Goal: Check status

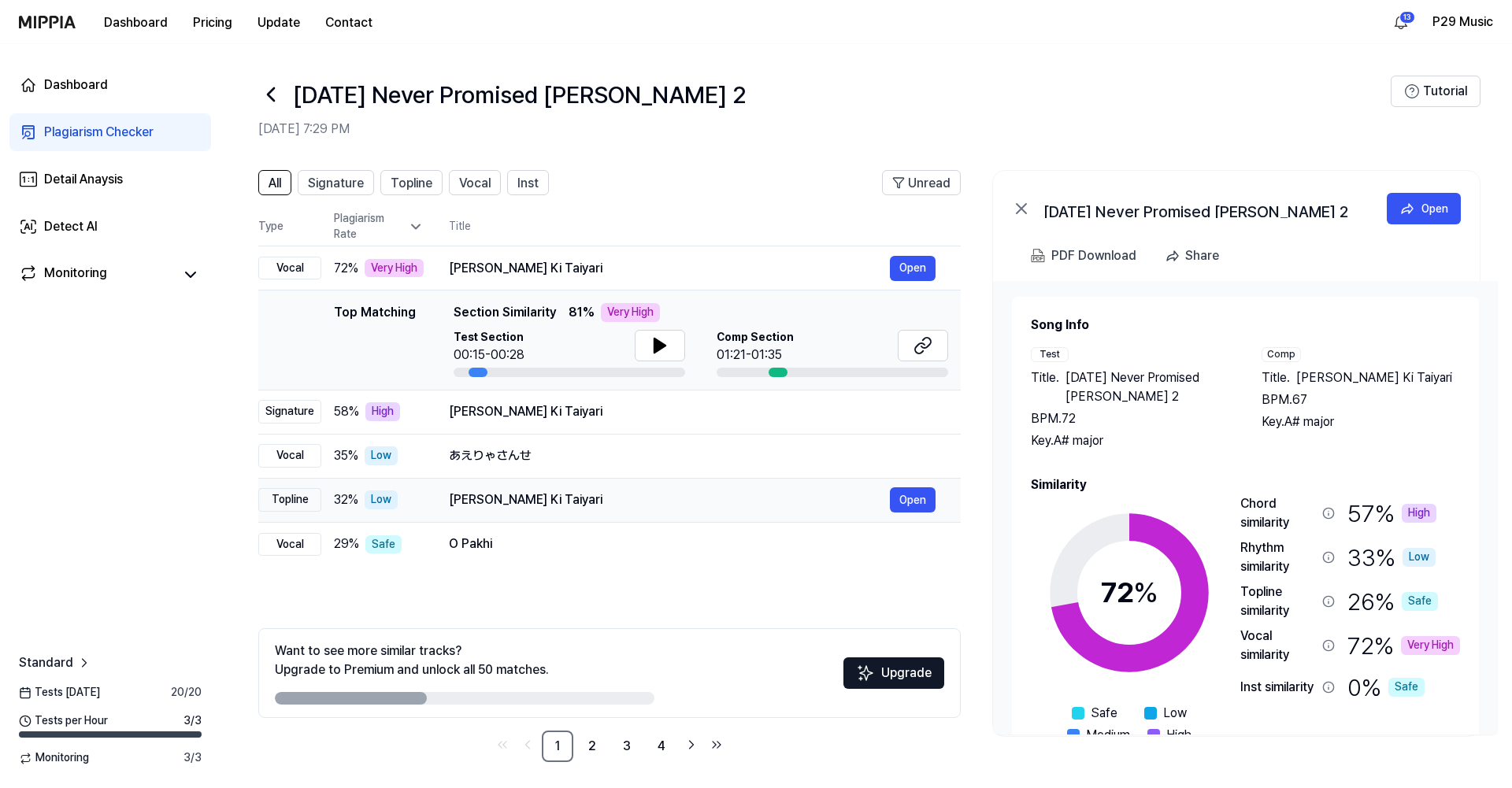
click at [410, 495] on div "32 % Low" at bounding box center [379, 500] width 90 height 19
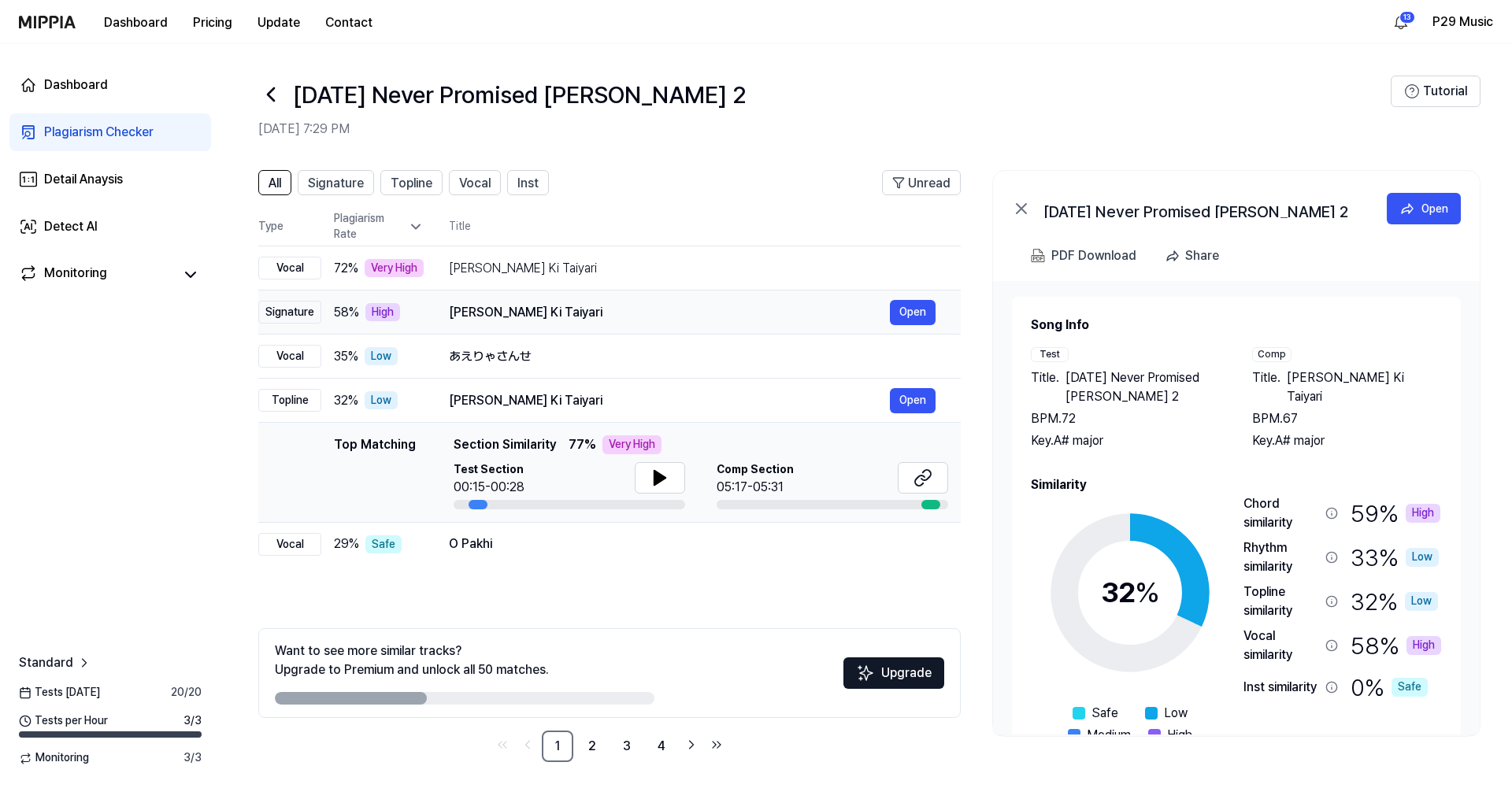
click at [514, 314] on div "[PERSON_NAME] Ki Taiyari" at bounding box center [669, 313] width 441 height 19
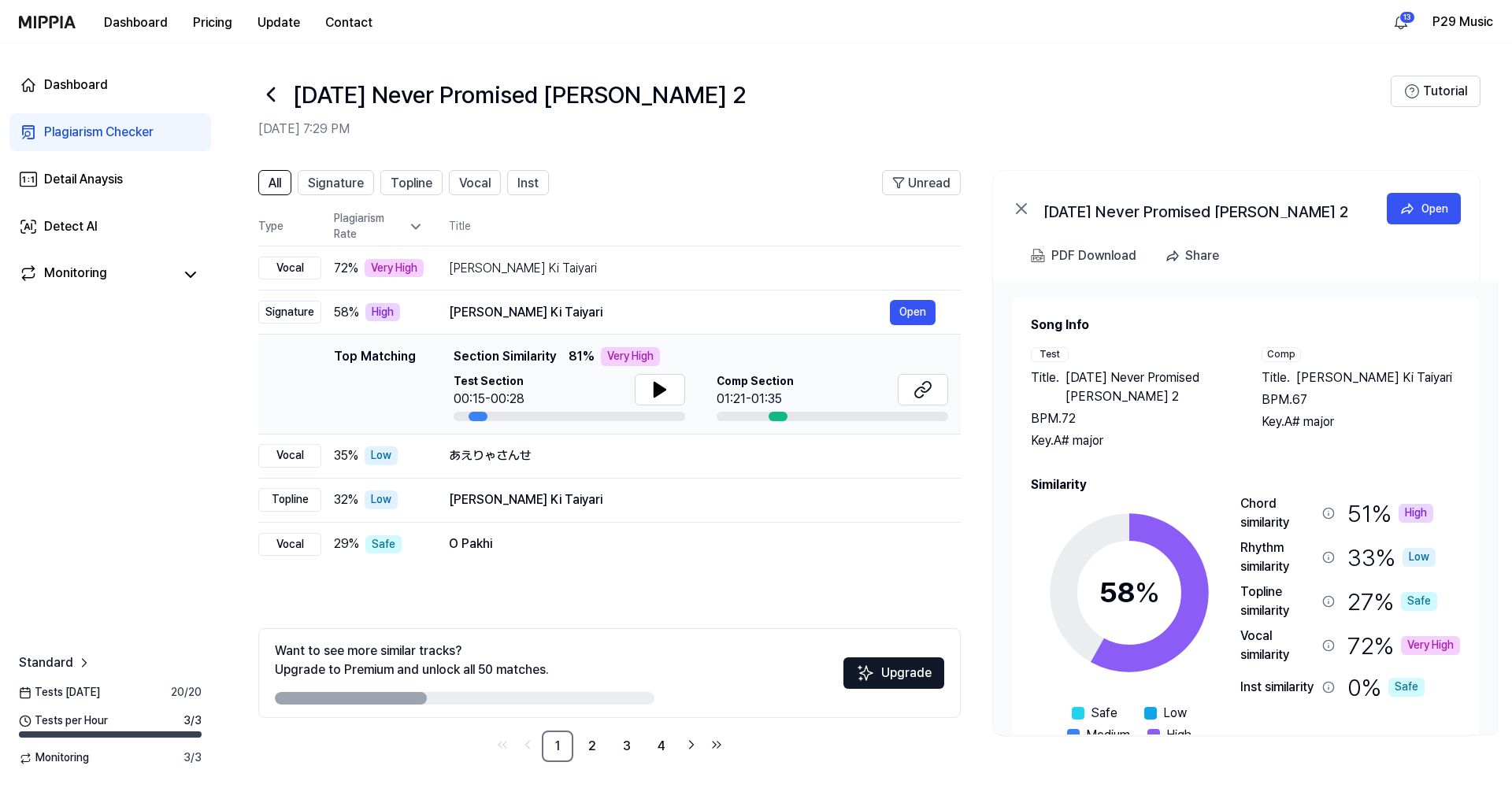
scroll to position [5, 0]
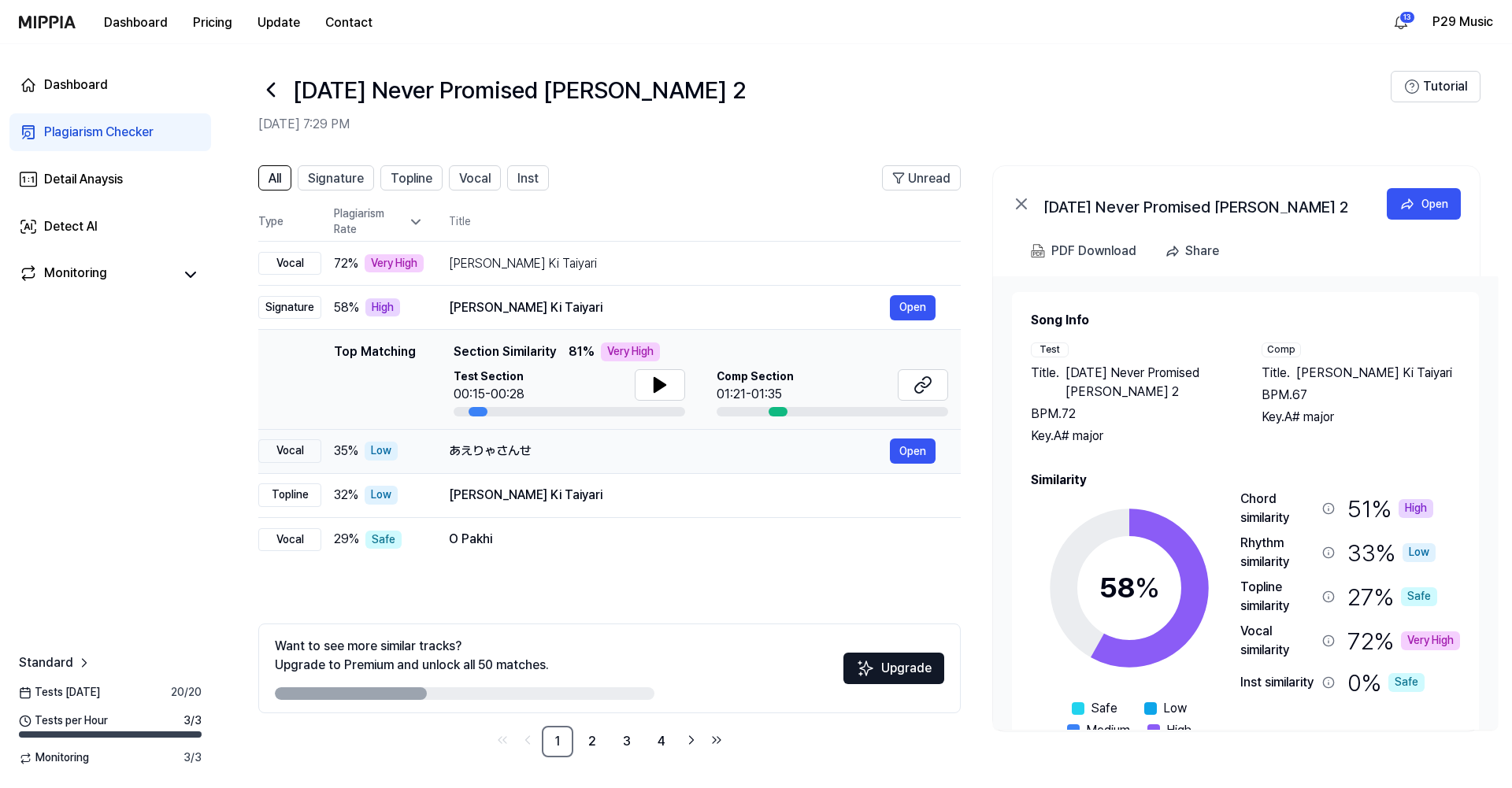
click at [410, 470] on td "35 % Low" at bounding box center [372, 451] width 102 height 44
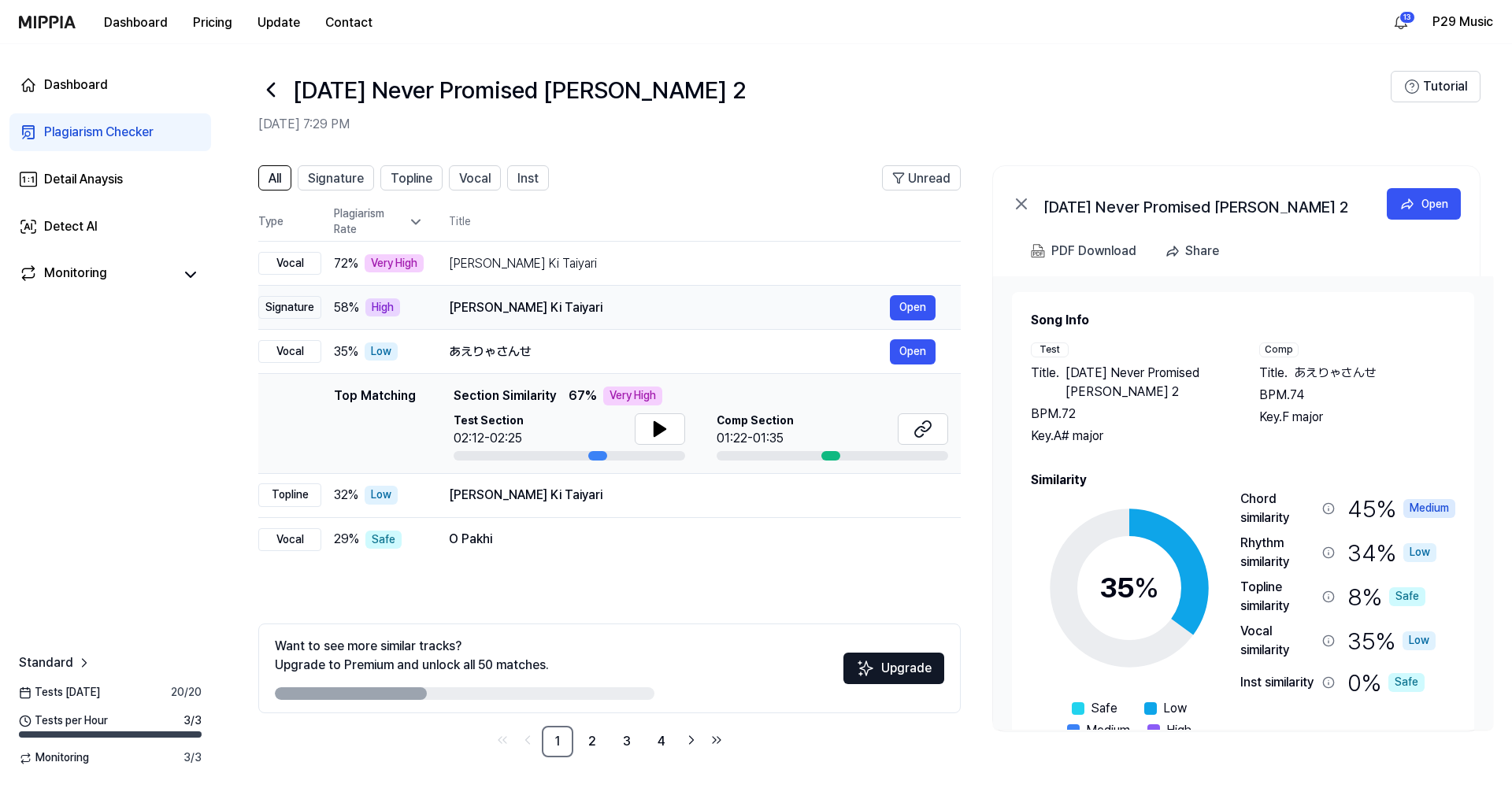
click at [479, 303] on div "[PERSON_NAME] Ki Taiyari" at bounding box center [669, 308] width 441 height 19
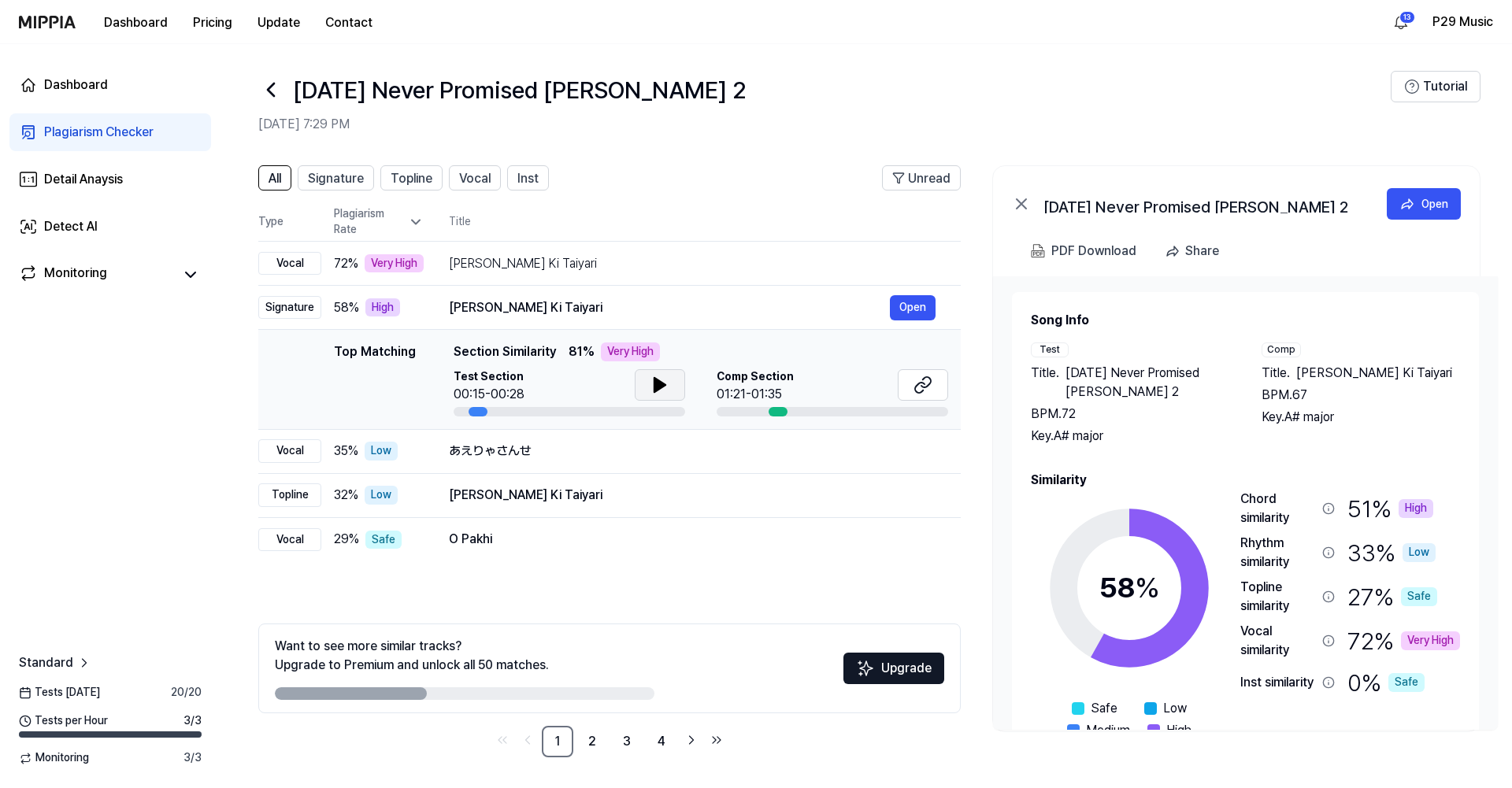
click at [654, 380] on icon at bounding box center [660, 384] width 11 height 14
click at [655, 380] on icon at bounding box center [656, 384] width 3 height 12
click at [918, 381] on icon at bounding box center [923, 385] width 19 height 19
click at [514, 266] on div "[PERSON_NAME] Ki Taiyari" at bounding box center [669, 264] width 441 height 19
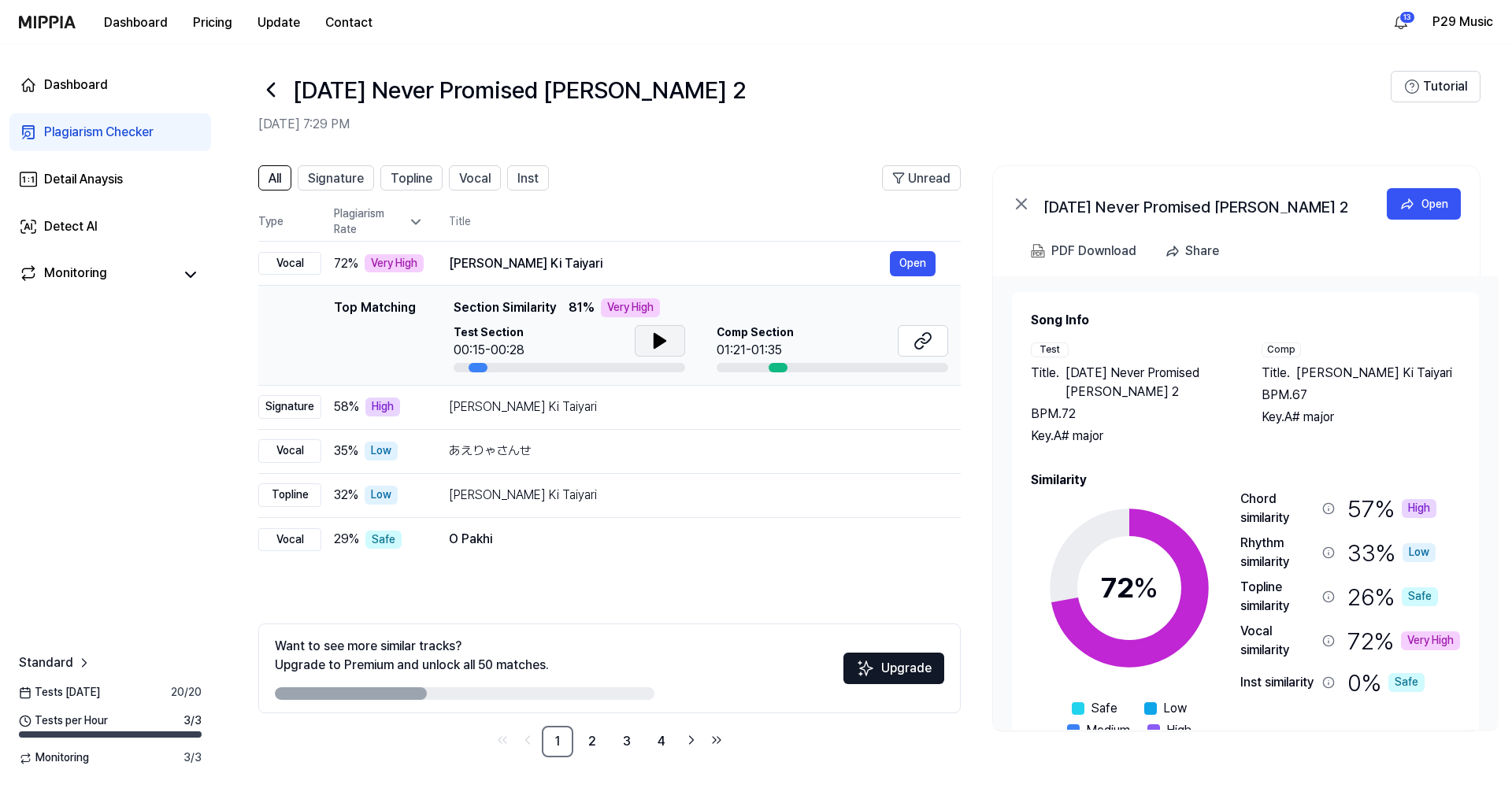
click at [658, 329] on button at bounding box center [660, 341] width 51 height 32
click at [911, 345] on button at bounding box center [923, 341] width 51 height 32
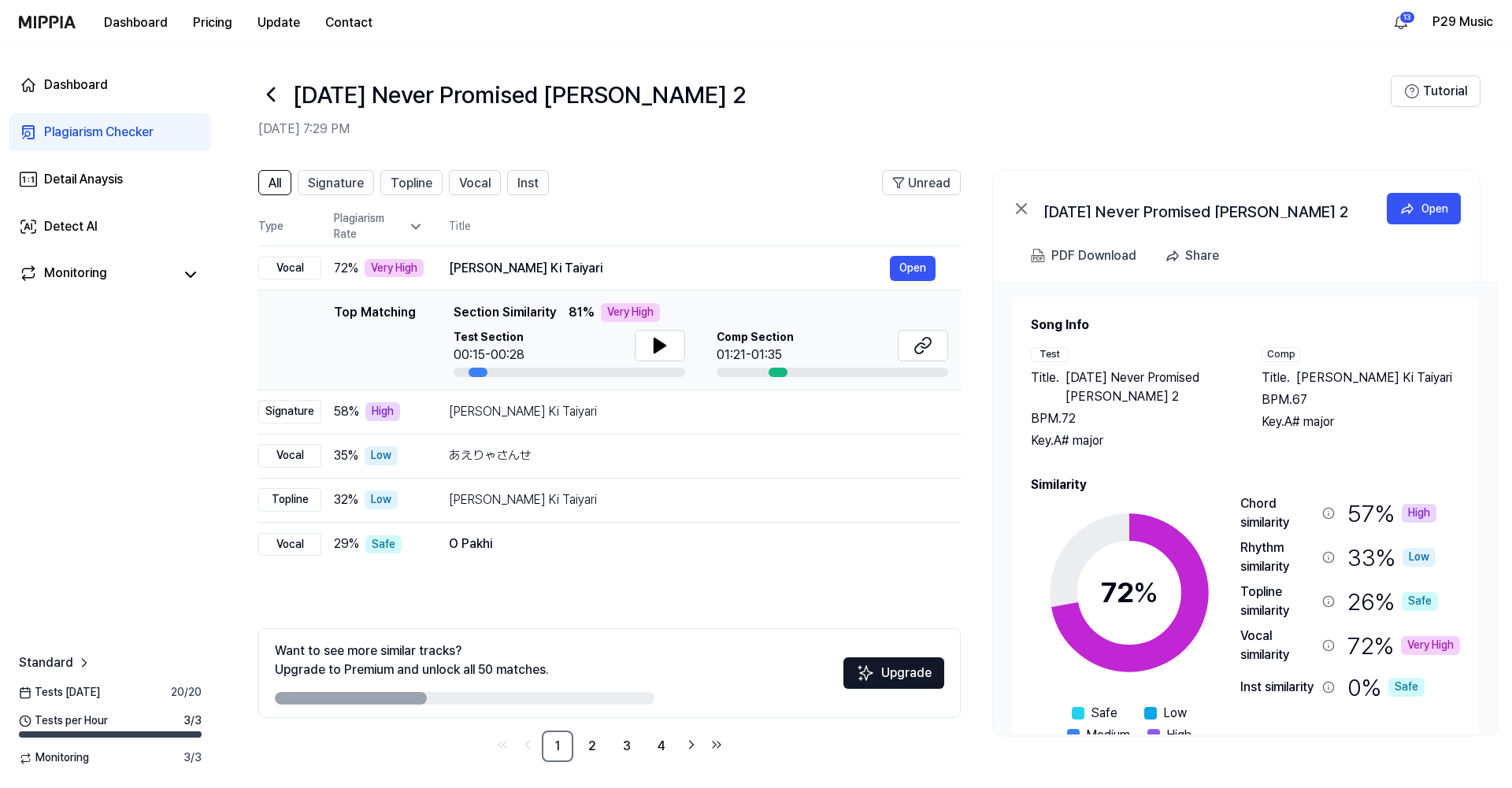
click at [264, 96] on icon at bounding box center [271, 94] width 25 height 25
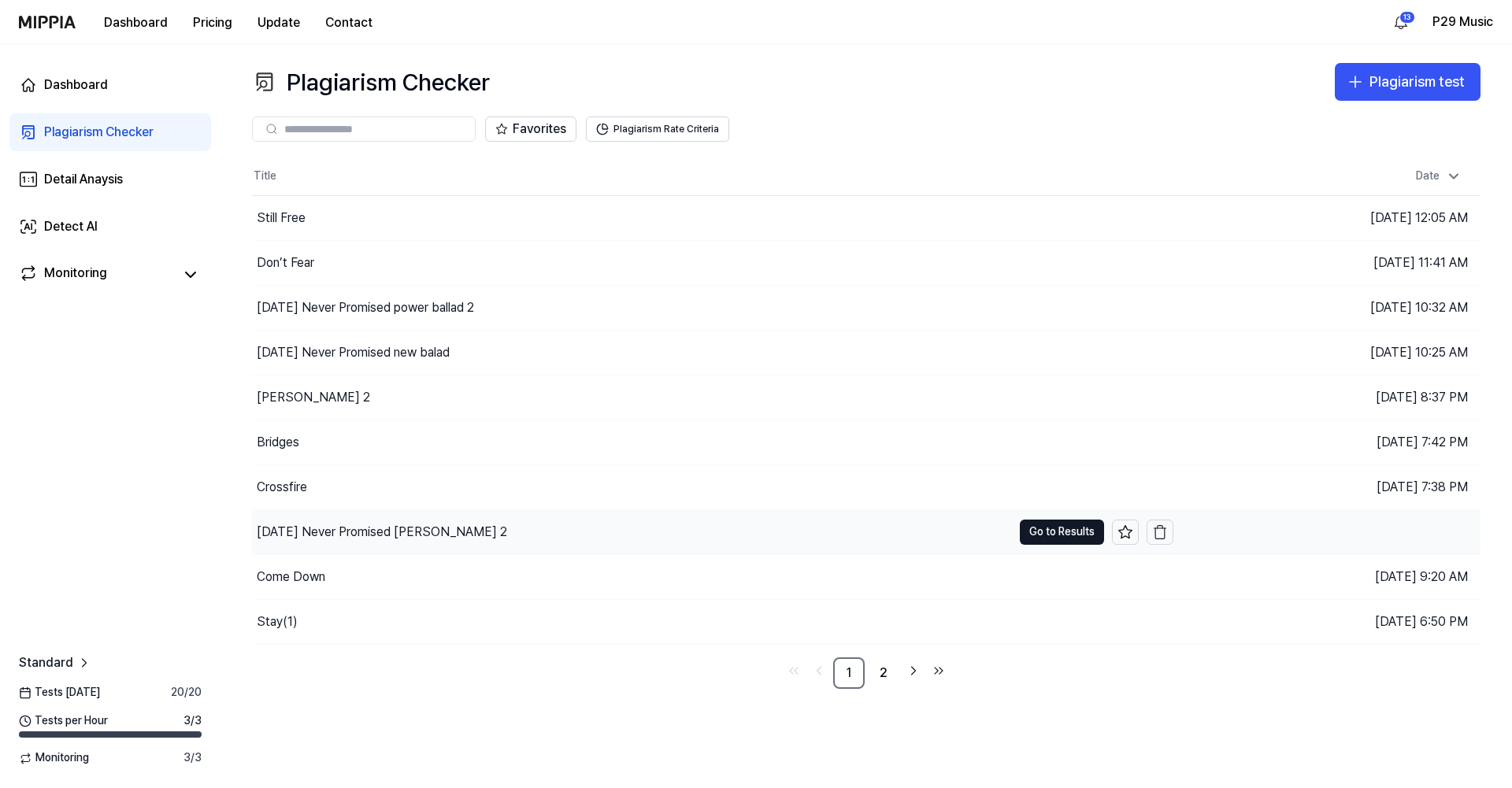
click at [439, 533] on div "[DATE] Never Promised [PERSON_NAME] 2" at bounding box center [382, 532] width 250 height 19
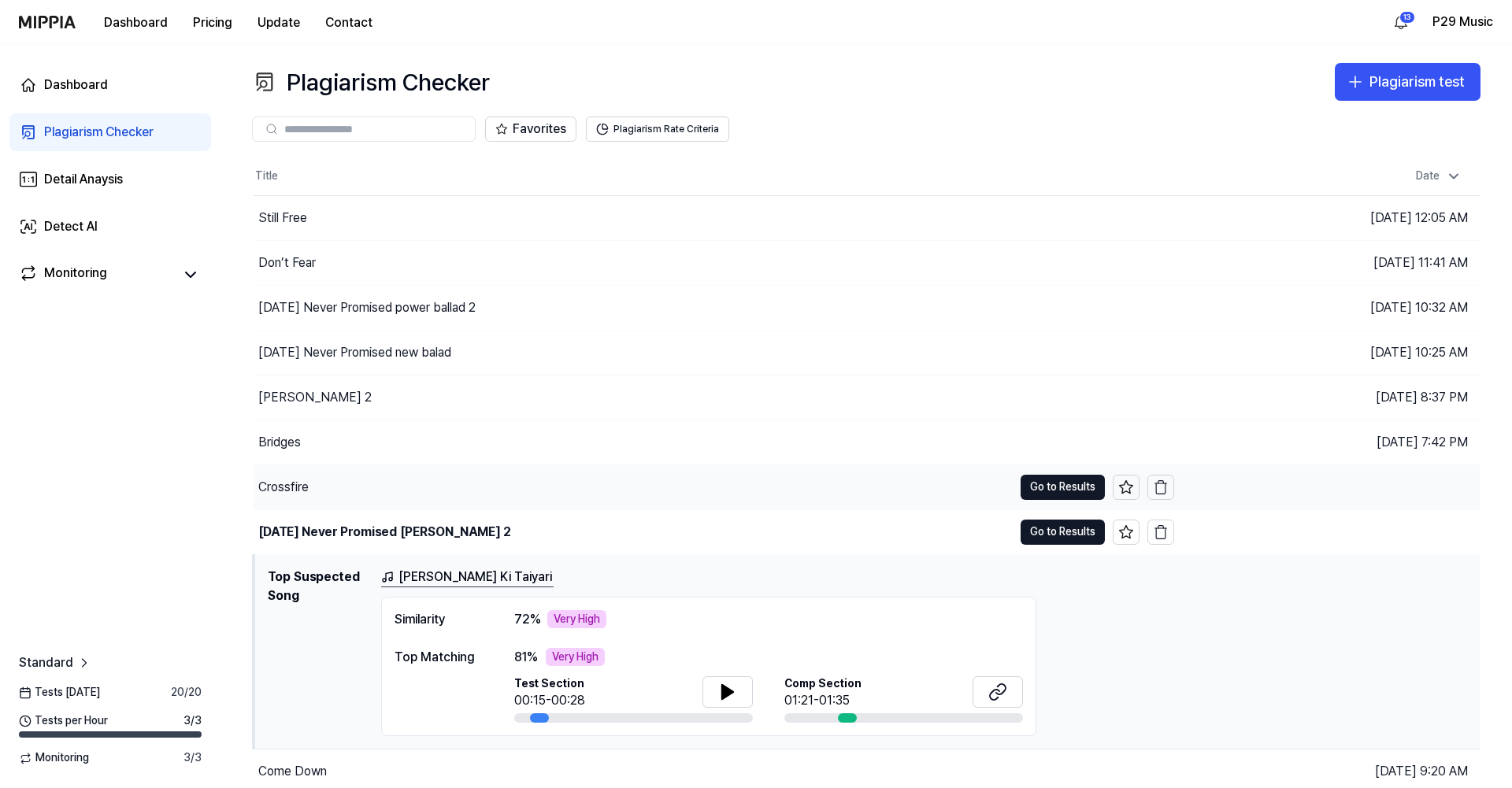
scroll to position [92, 0]
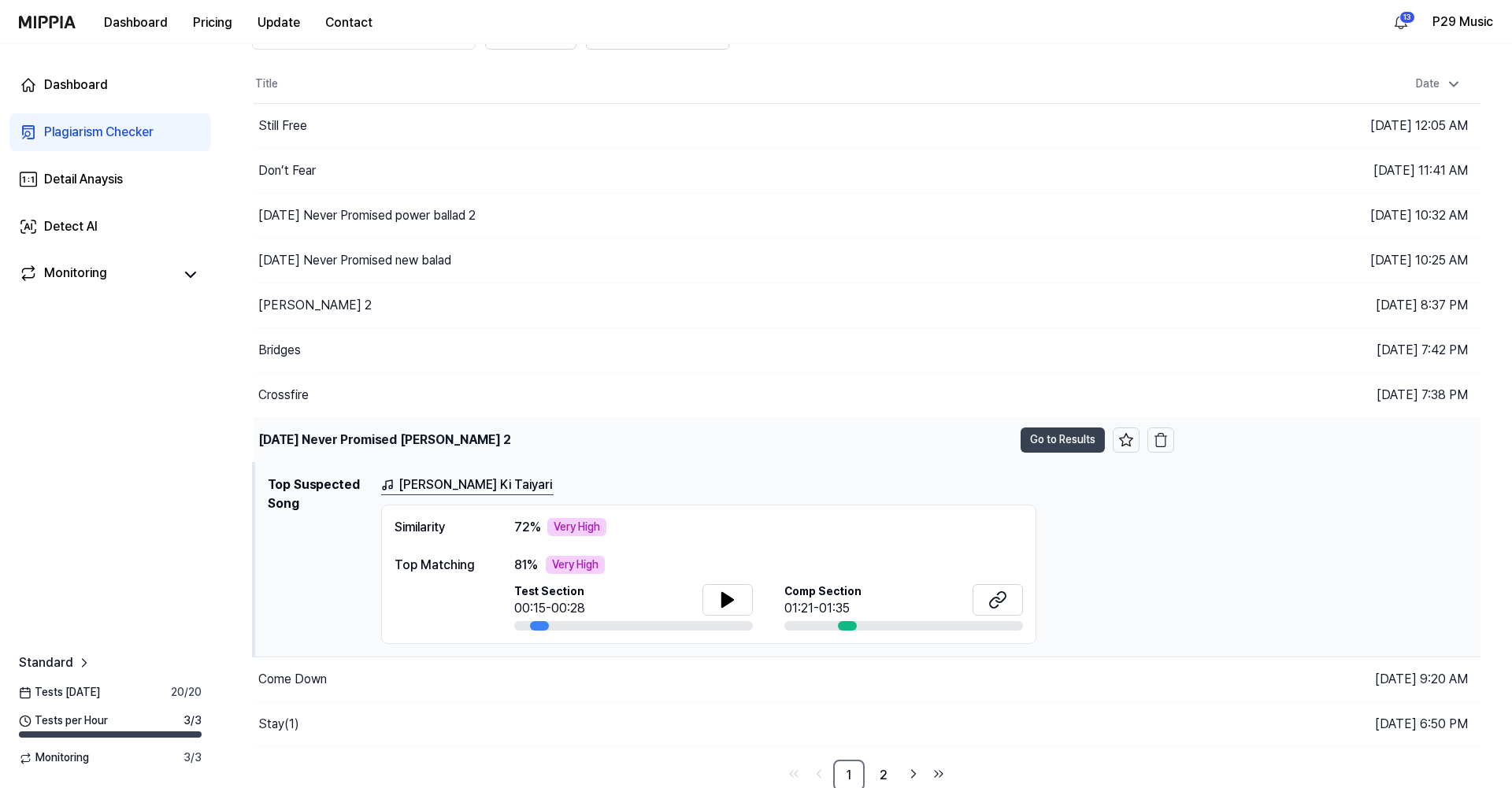
click at [1037, 439] on button "Go to Results" at bounding box center [1063, 440] width 85 height 25
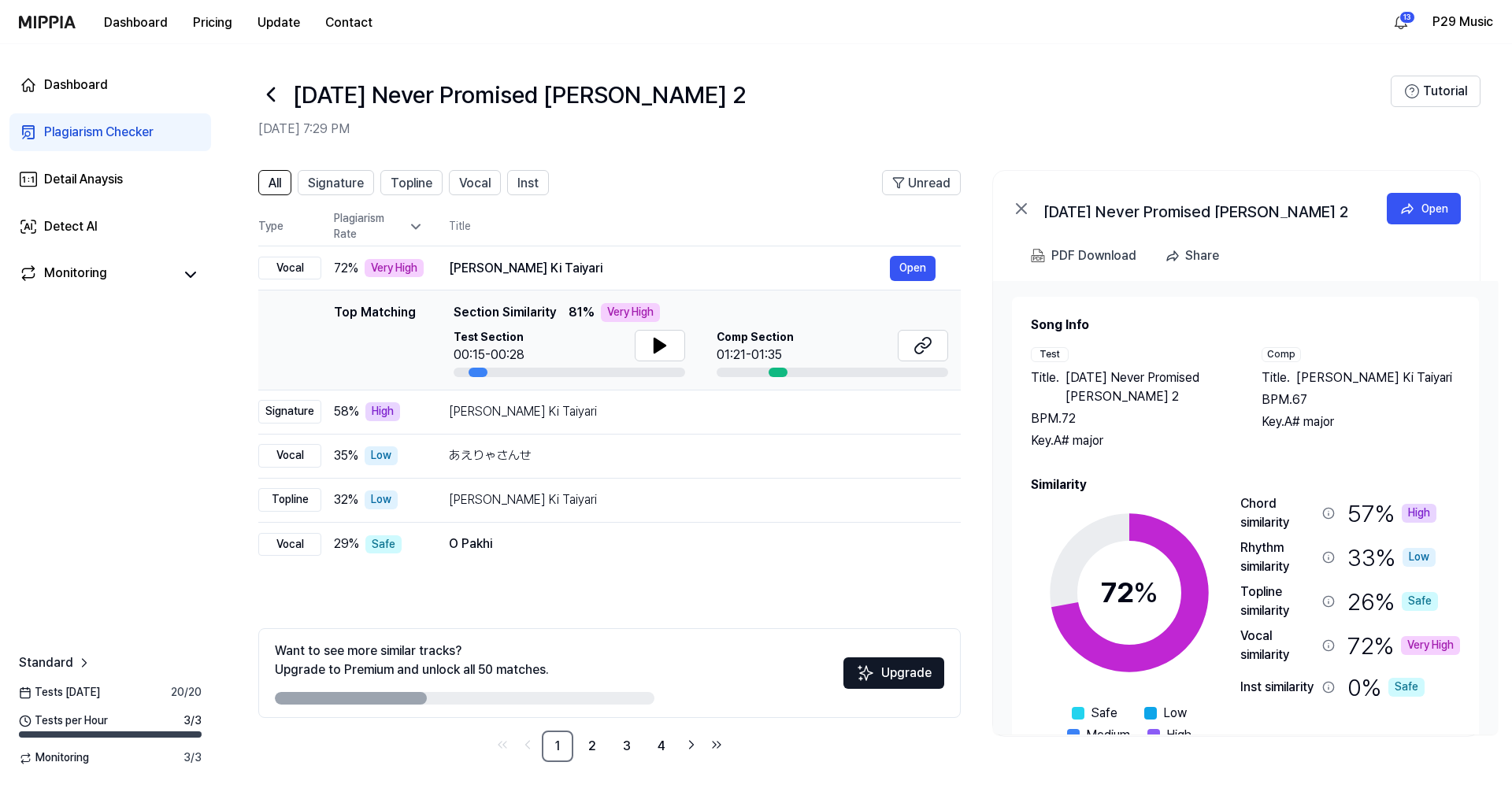
scroll to position [5, 0]
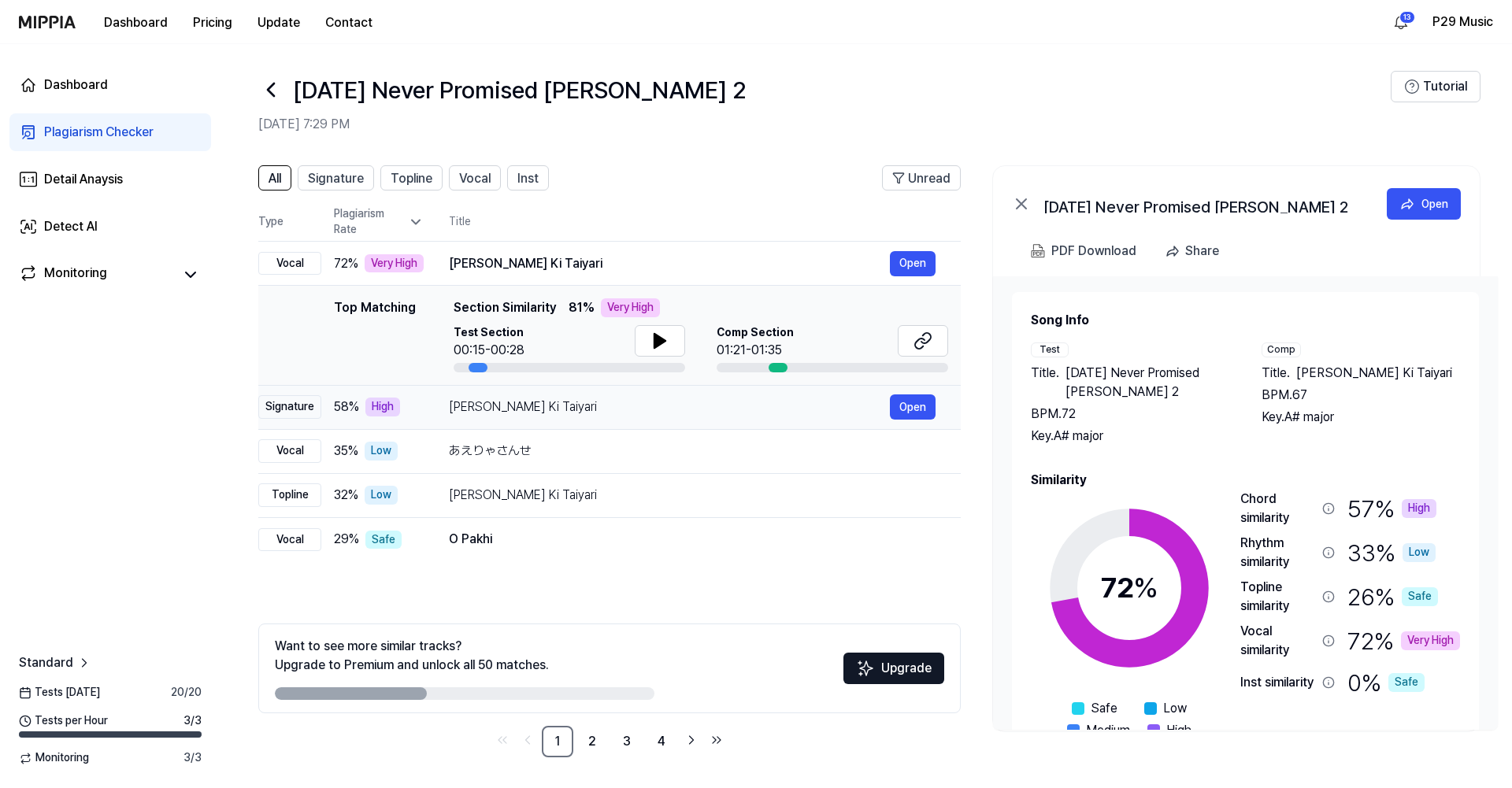
click at [466, 409] on div "[PERSON_NAME] Ki Taiyari" at bounding box center [669, 407] width 441 height 19
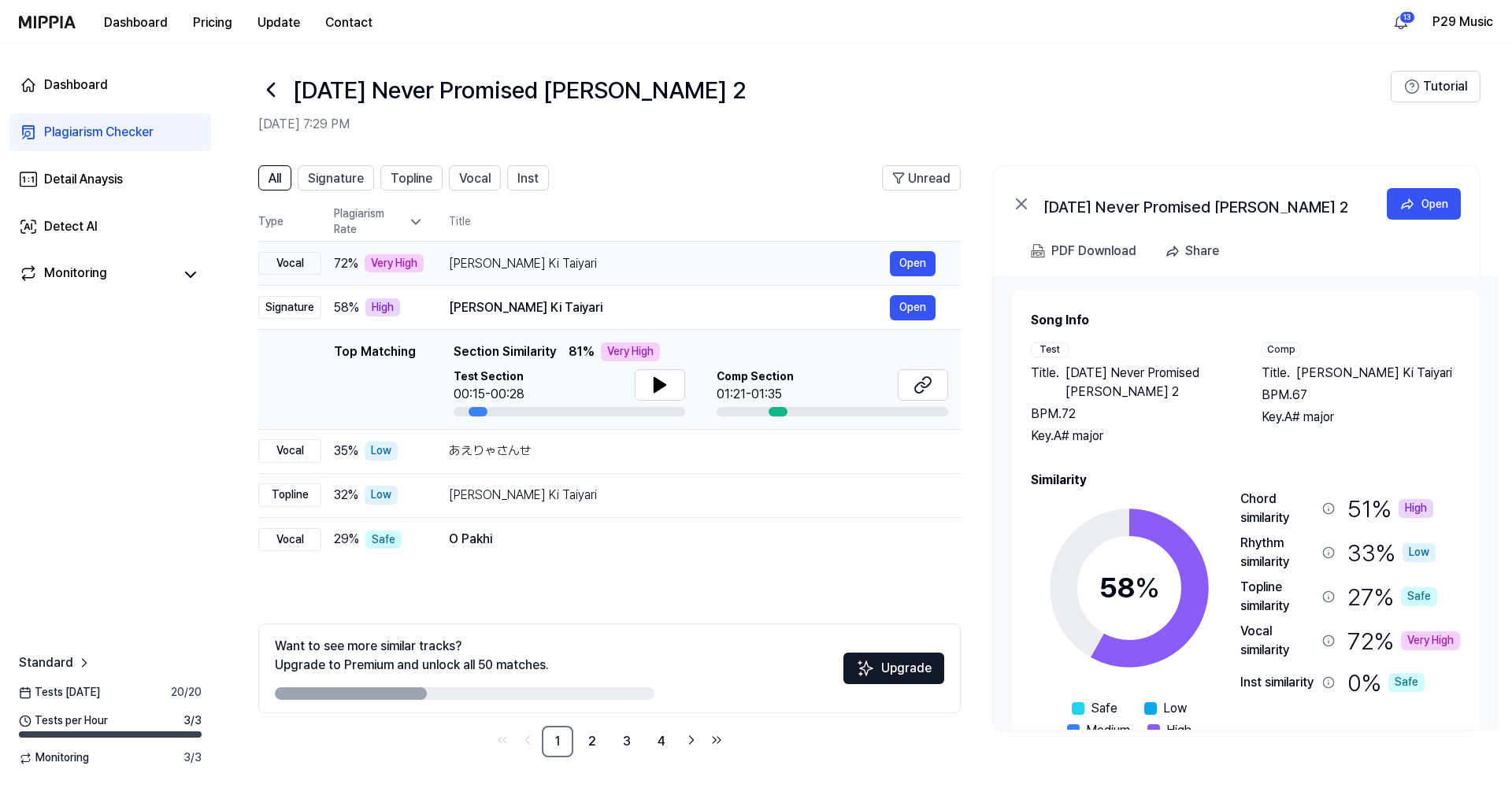
click at [531, 261] on div "[PERSON_NAME] Ki Taiyari" at bounding box center [669, 264] width 441 height 19
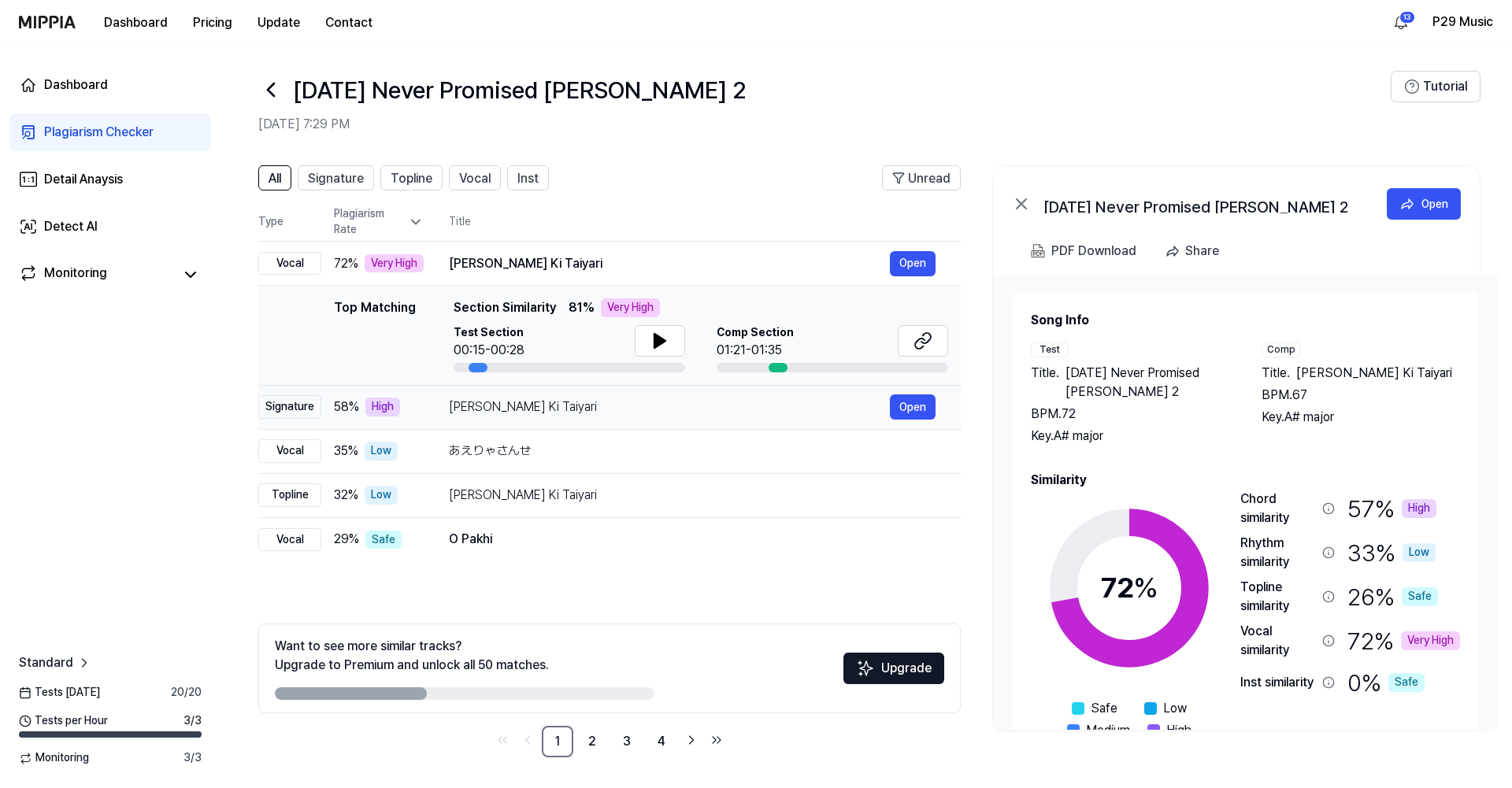
click at [529, 413] on div "[PERSON_NAME] Ki Taiyari" at bounding box center [669, 407] width 441 height 19
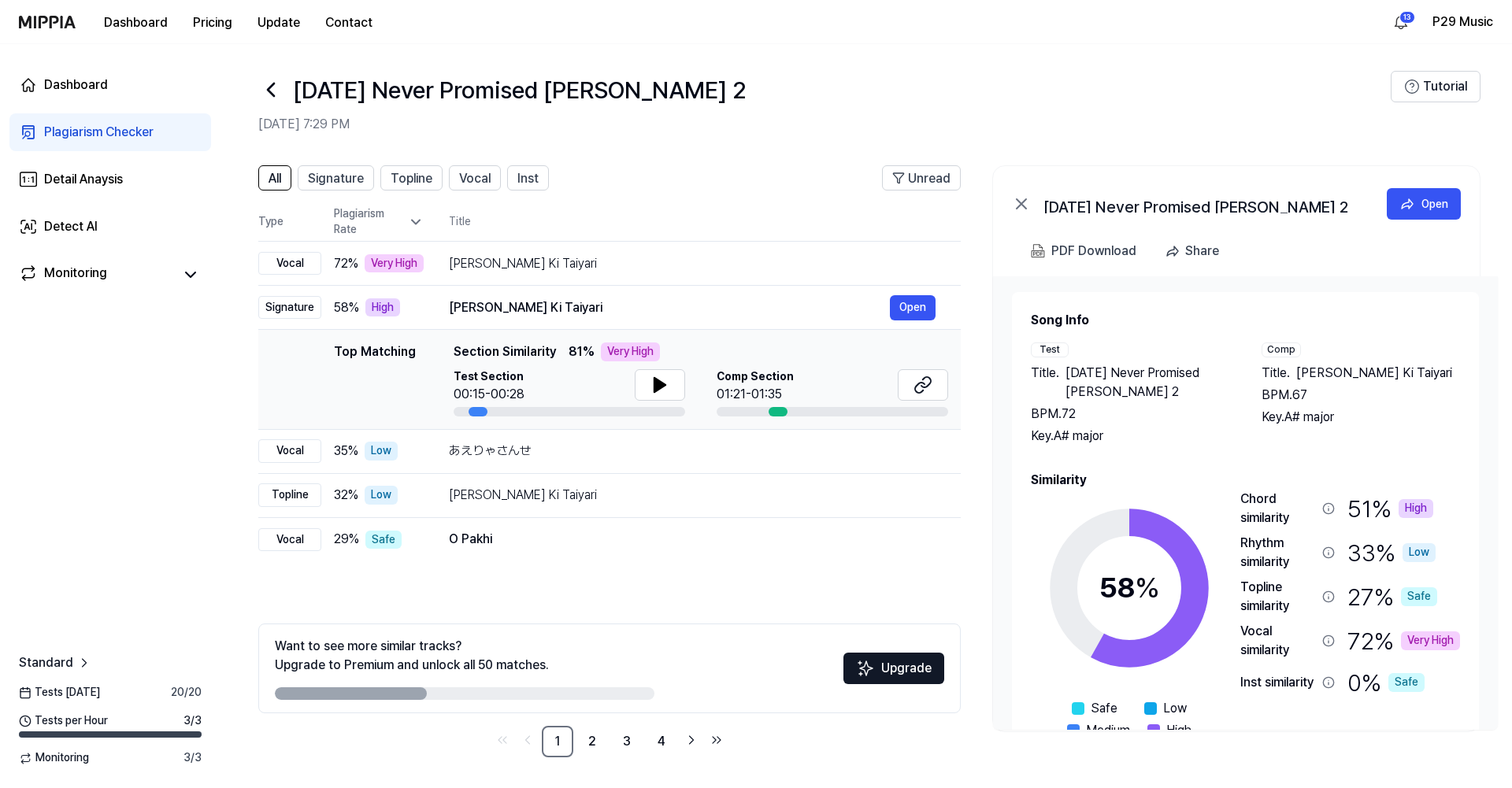
scroll to position [0, 0]
